Goal: Book appointment/travel/reservation

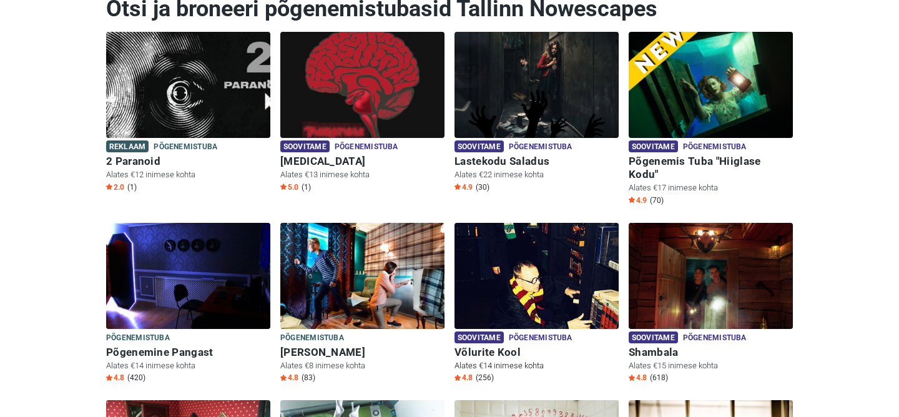
scroll to position [171, 0]
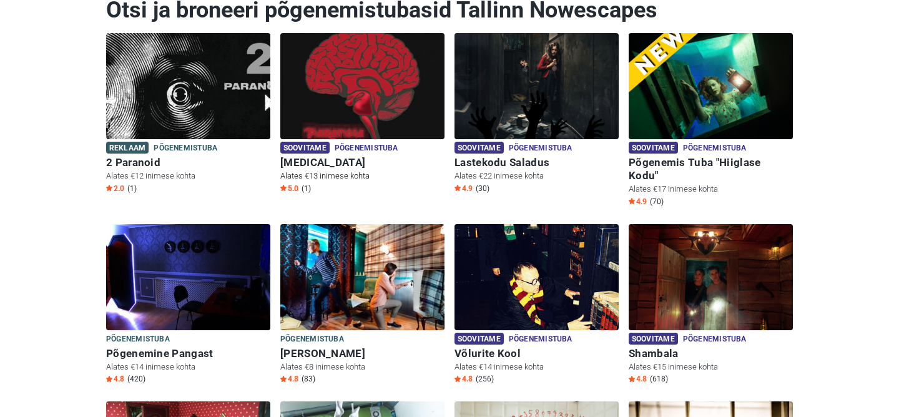
click at [329, 151] on span "Soovitame" at bounding box center [304, 148] width 49 height 12
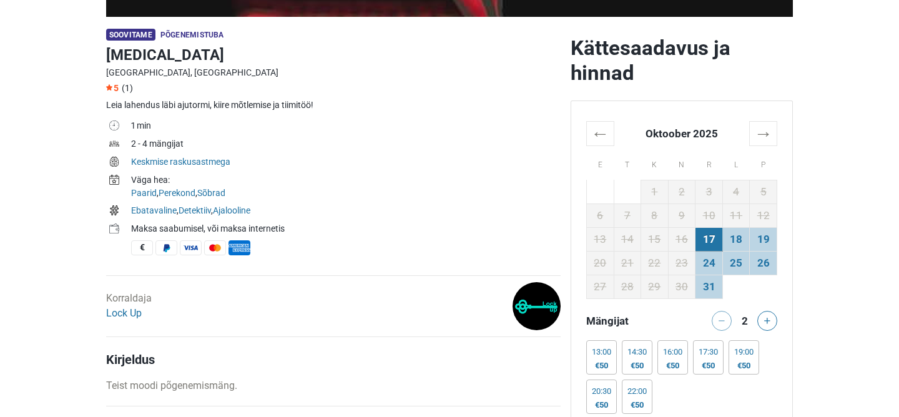
scroll to position [368, 0]
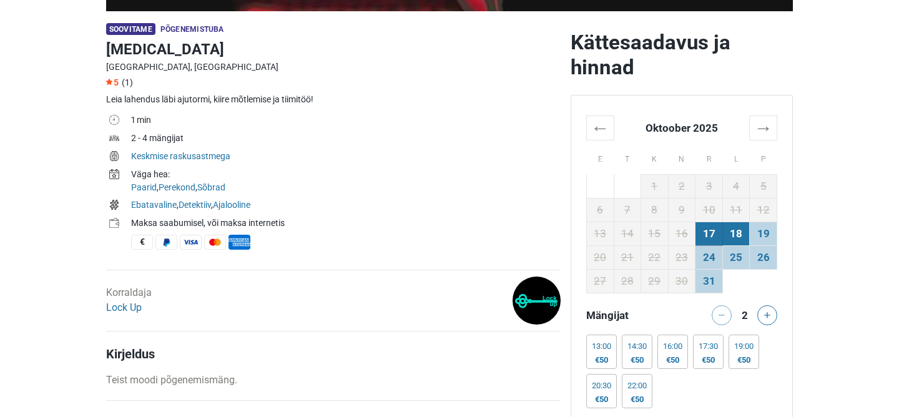
click at [733, 225] on td "18" at bounding box center [736, 234] width 27 height 24
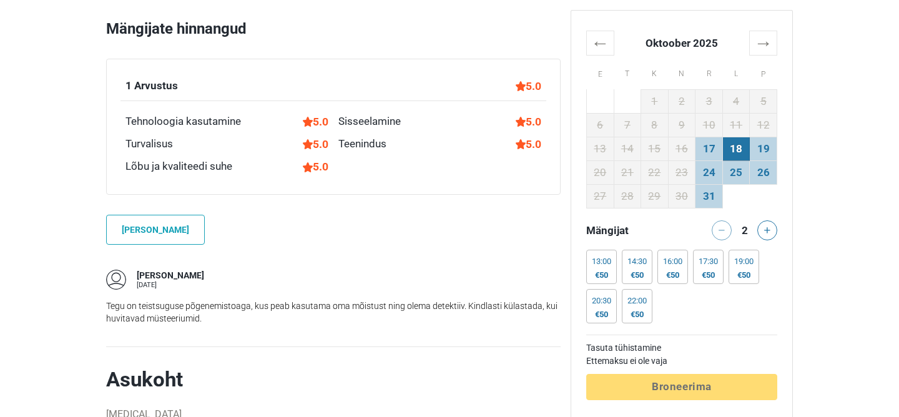
scroll to position [771, 0]
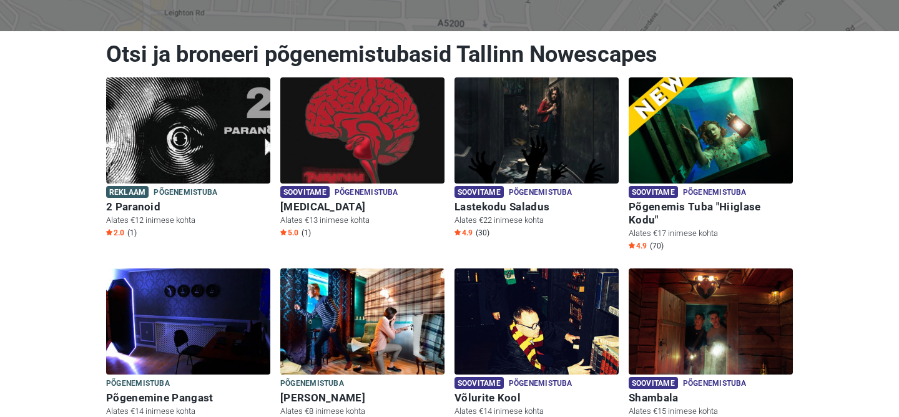
scroll to position [124, 0]
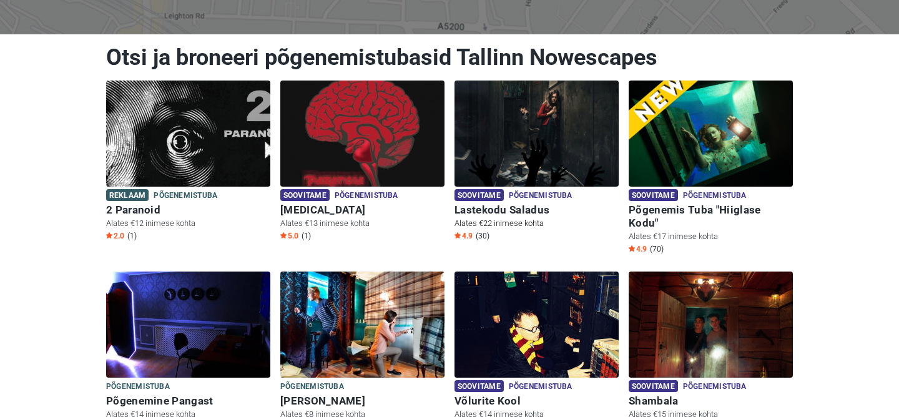
click at [543, 158] on img at bounding box center [537, 134] width 164 height 106
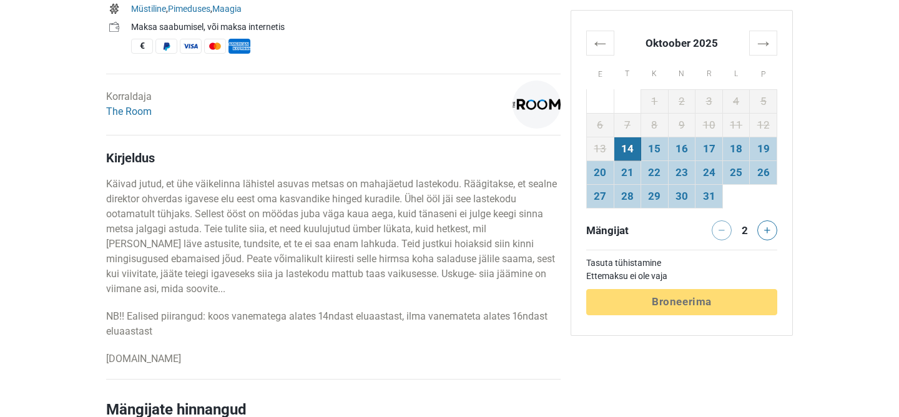
scroll to position [553, 0]
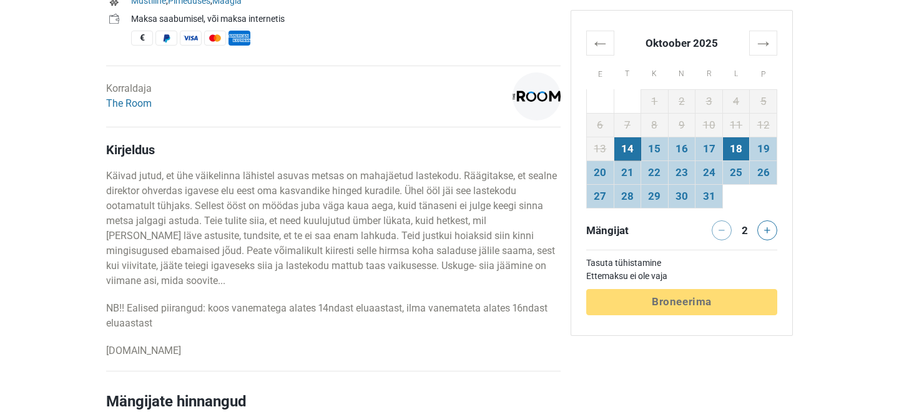
click at [748, 154] on td "18" at bounding box center [736, 149] width 27 height 24
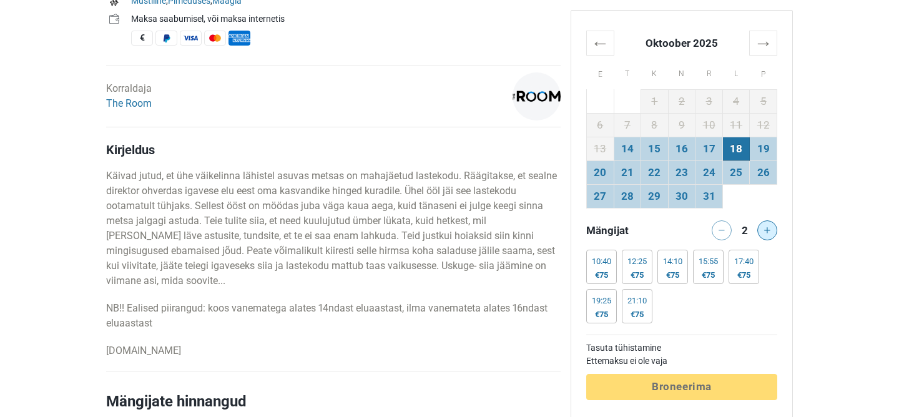
click at [768, 230] on icon at bounding box center [767, 230] width 6 height 6
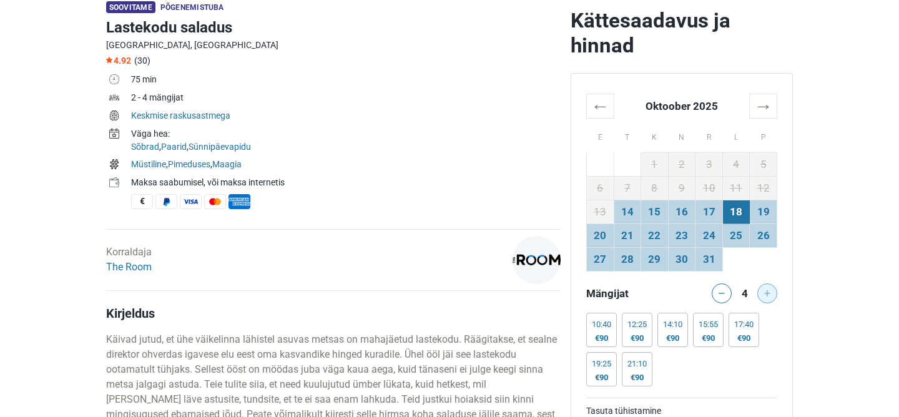
scroll to position [397, 0]
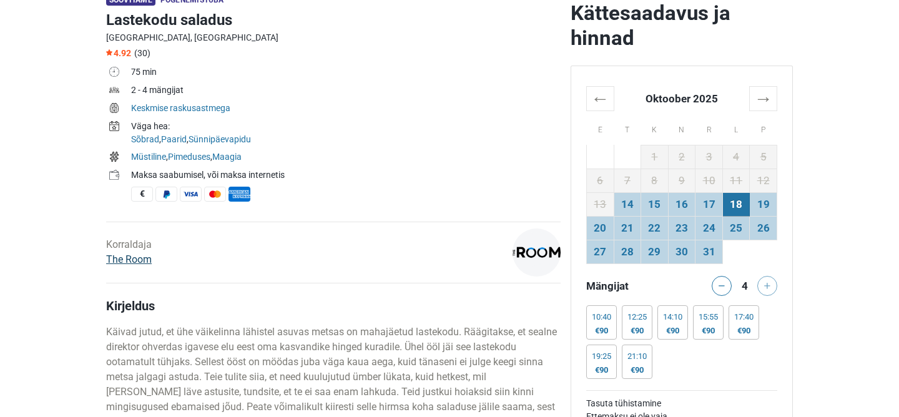
click at [149, 264] on link "The Room" at bounding box center [129, 260] width 46 height 12
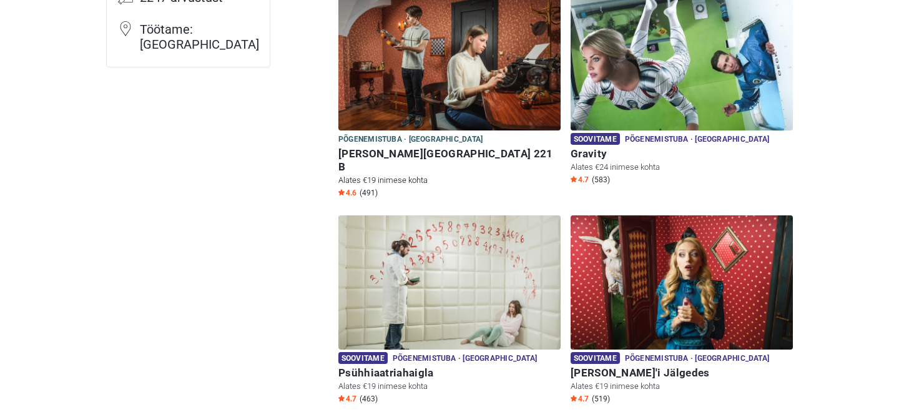
scroll to position [232, 0]
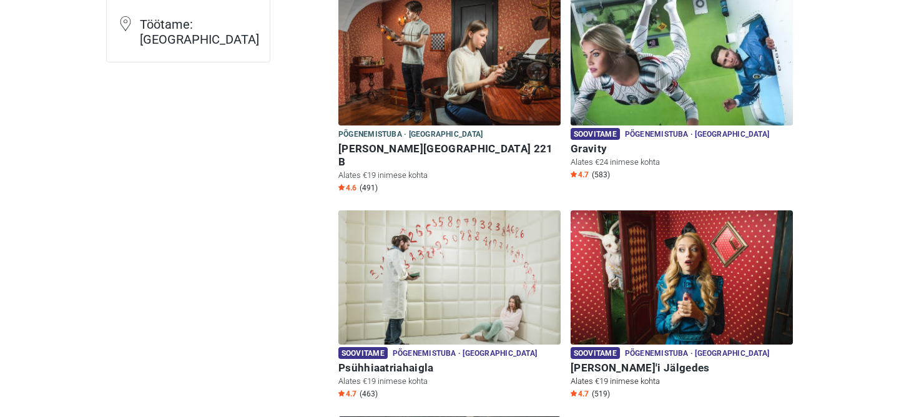
click at [643, 247] on img at bounding box center [682, 277] width 222 height 134
click at [668, 288] on img at bounding box center [682, 277] width 222 height 134
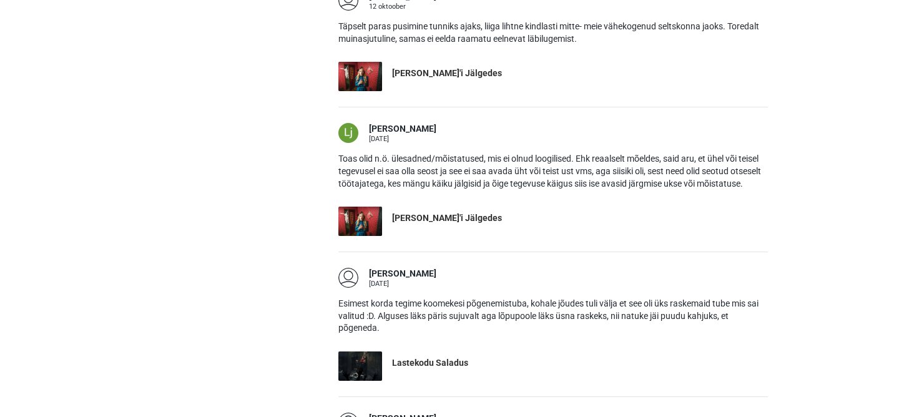
scroll to position [1124, 0]
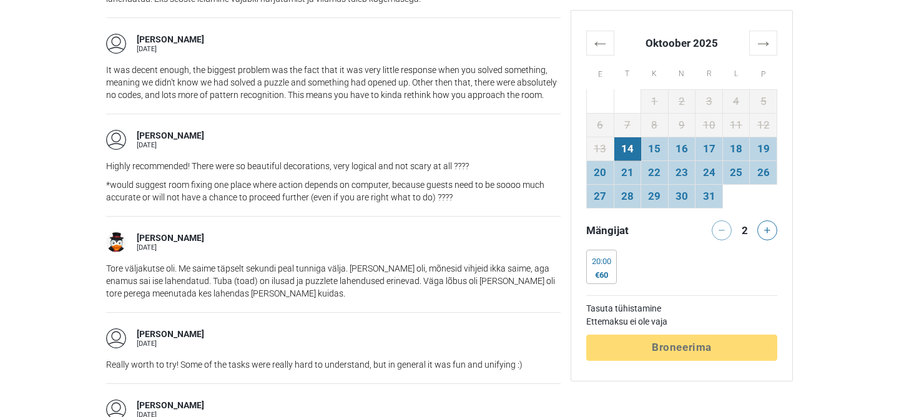
scroll to position [1602, 0]
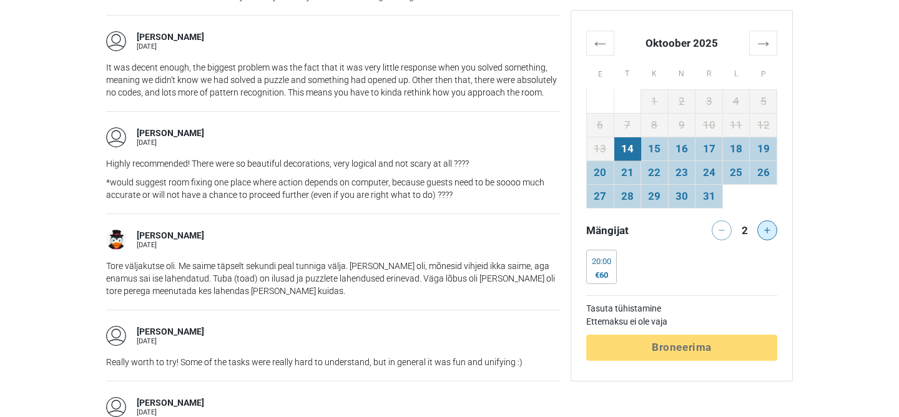
click at [768, 237] on button at bounding box center [768, 230] width 20 height 20
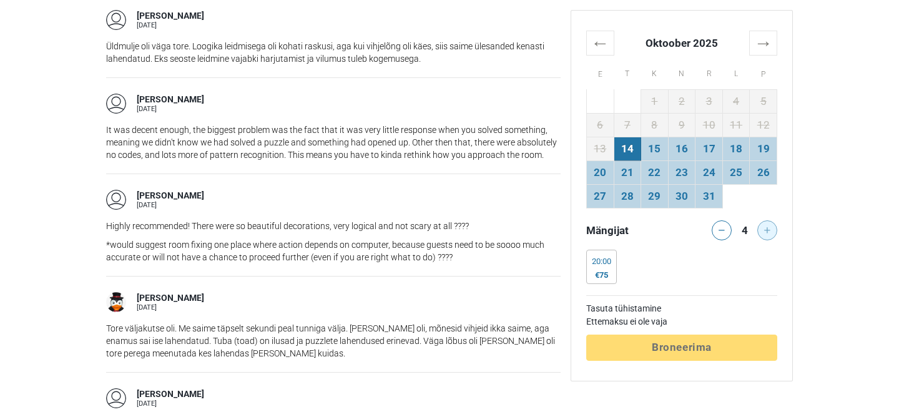
scroll to position [1525, 0]
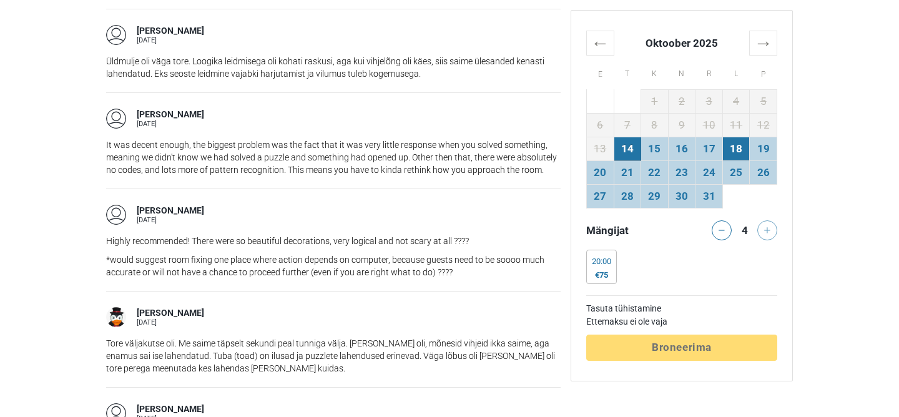
click at [746, 146] on td "18" at bounding box center [736, 149] width 27 height 24
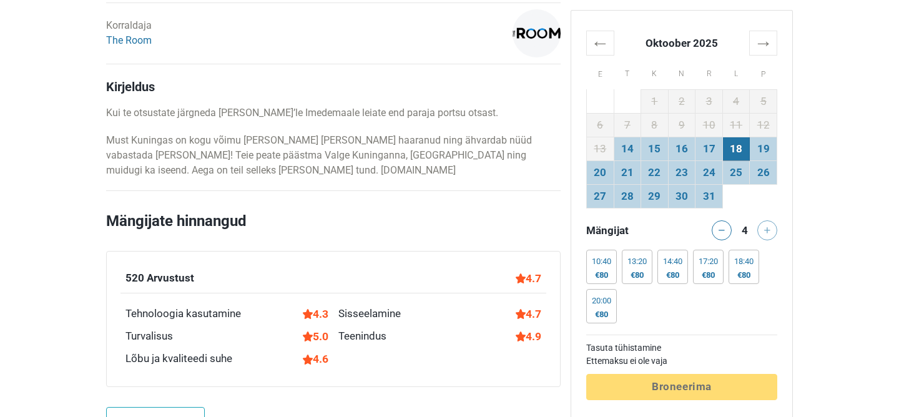
scroll to position [0, 0]
